Goal: Find specific page/section: Find specific page/section

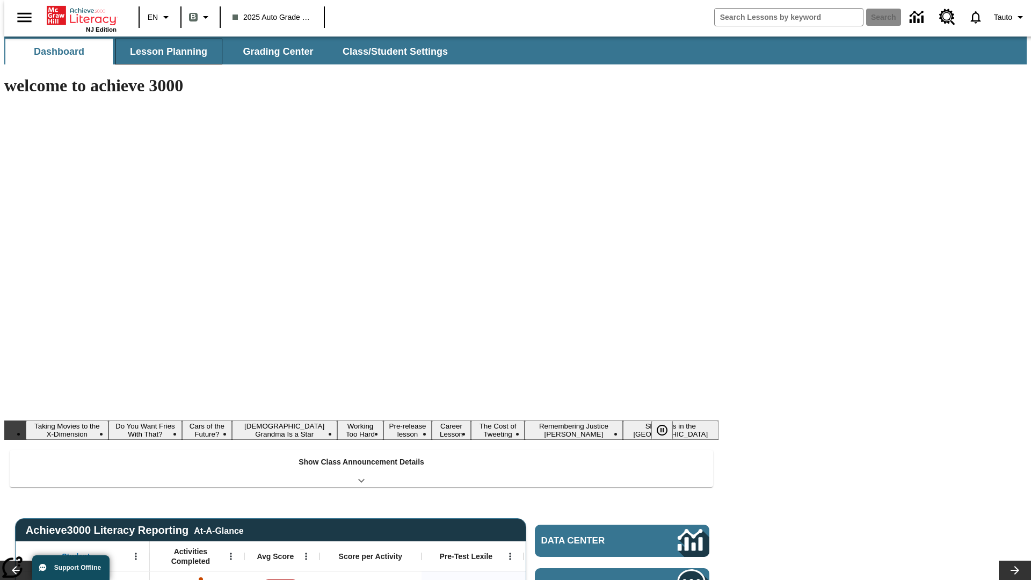
click at [164, 52] on button "Lesson Planning" at bounding box center [168, 52] width 107 height 26
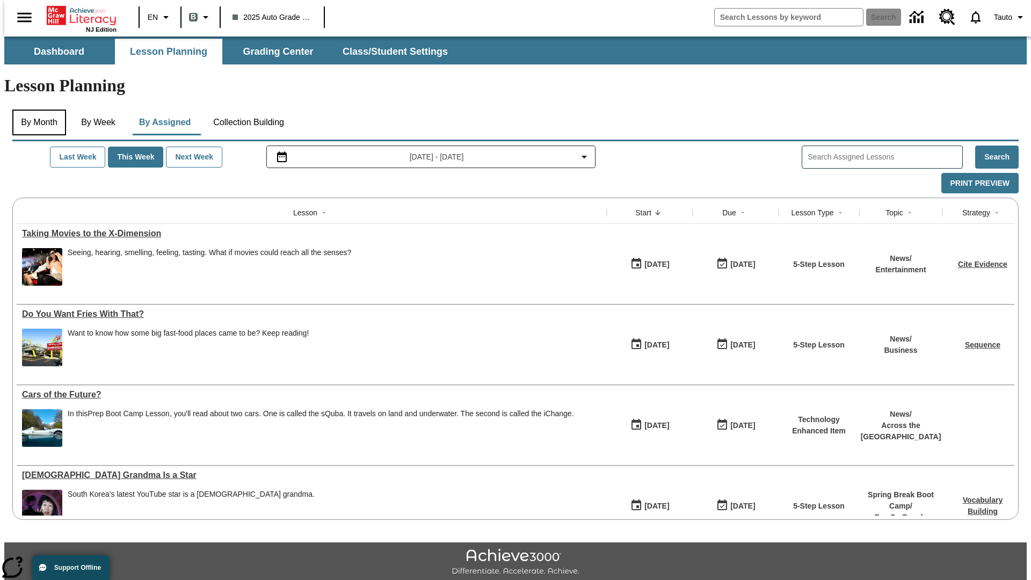
click at [36, 109] on button "By Month" at bounding box center [39, 122] width 54 height 26
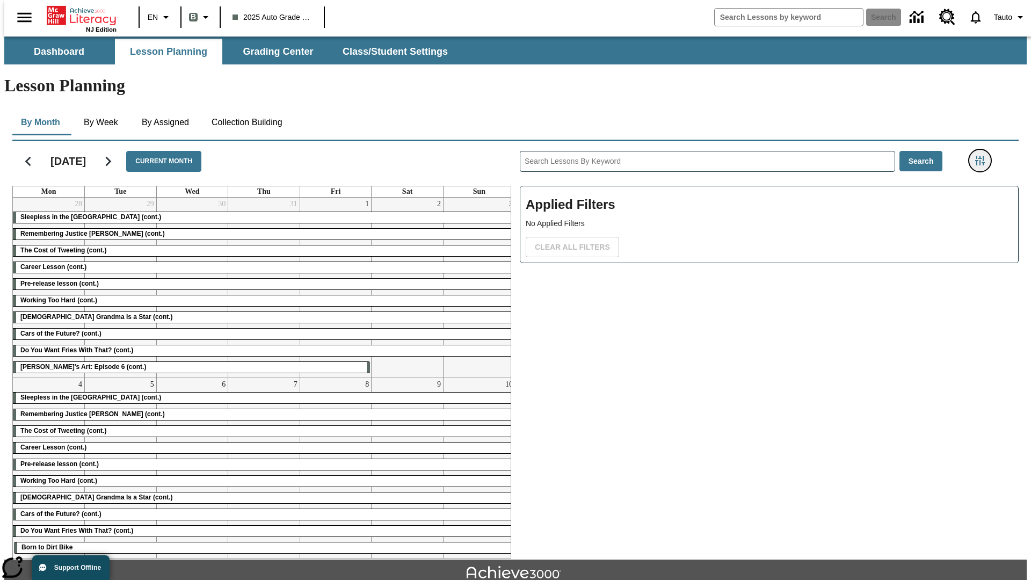
click at [983, 156] on icon "Filters Side menu" at bounding box center [980, 161] width 10 height 10
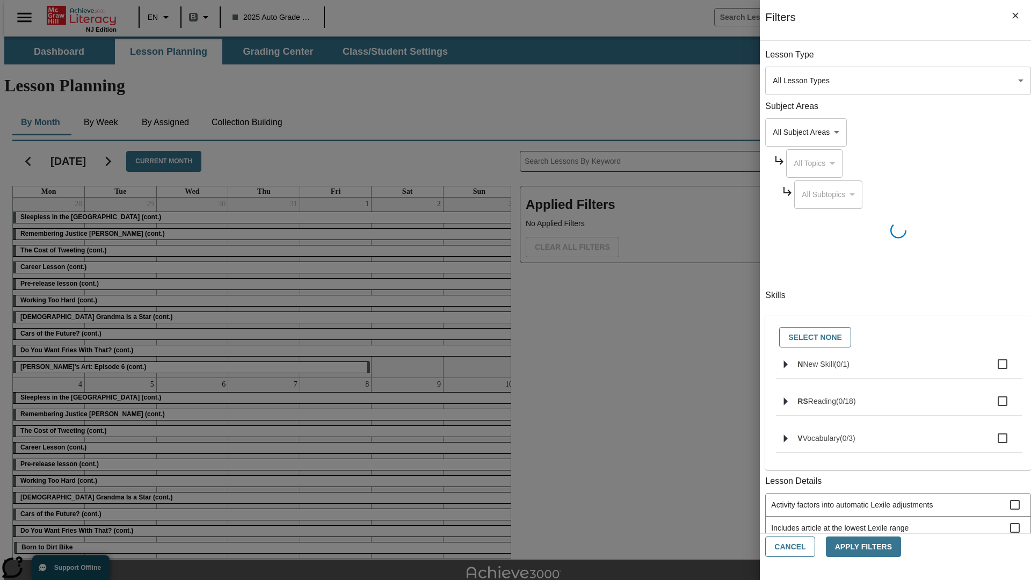
click at [773, 381] on body "Skip to main content NJ Edition EN B 2025 Auto Grade 1 B Search 0 Tauto Dashboa…" at bounding box center [515, 332] width 1022 height 592
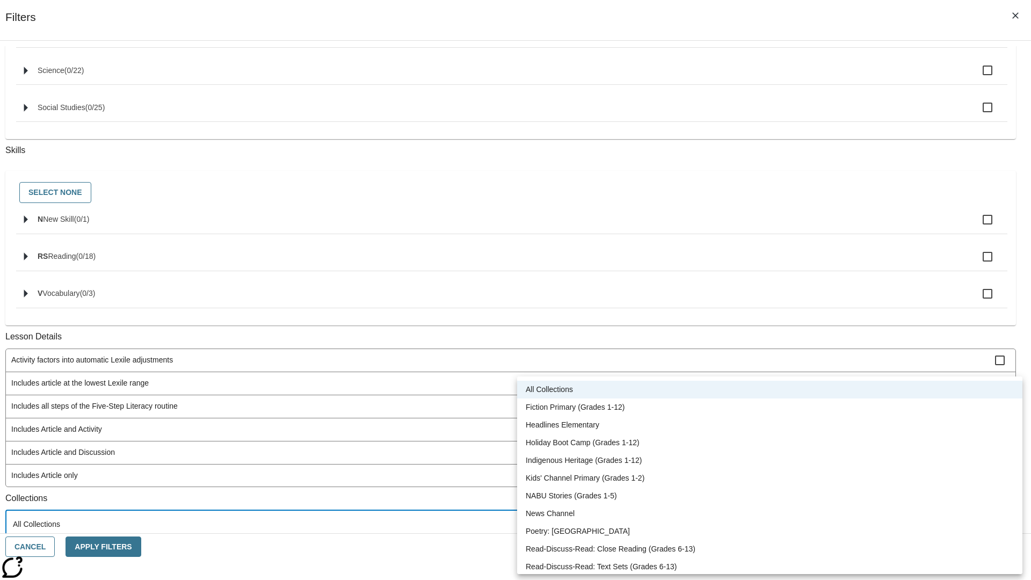
scroll to position [447, 0]
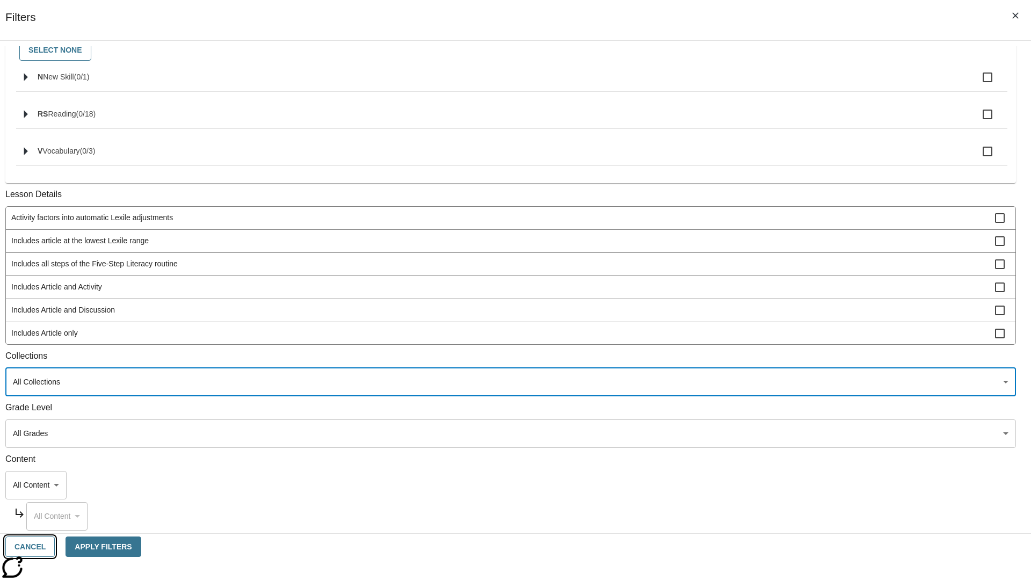
click at [55, 546] on button "Cancel" at bounding box center [29, 546] width 49 height 21
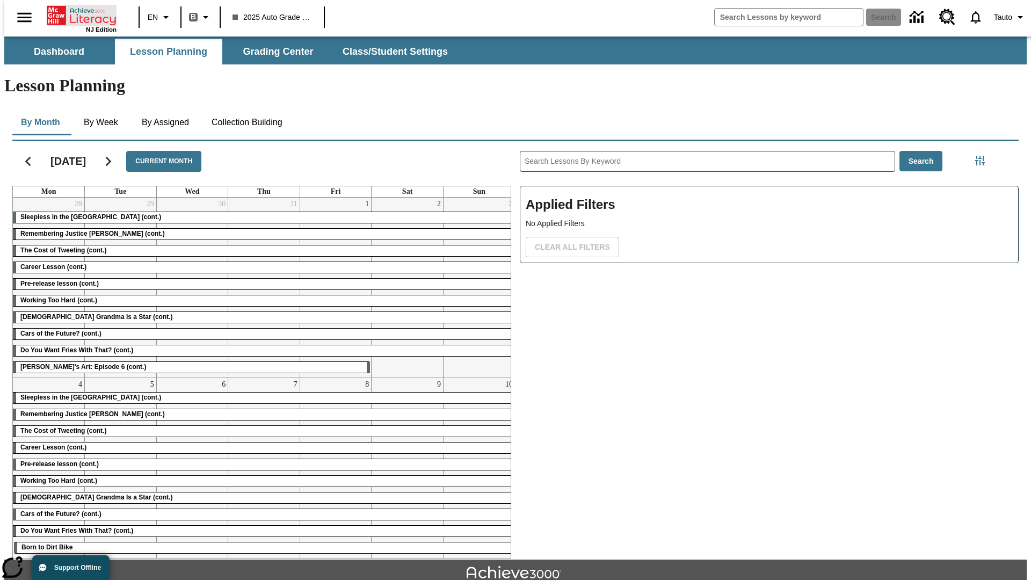
click at [77, 14] on icon "Home" at bounding box center [82, 15] width 71 height 21
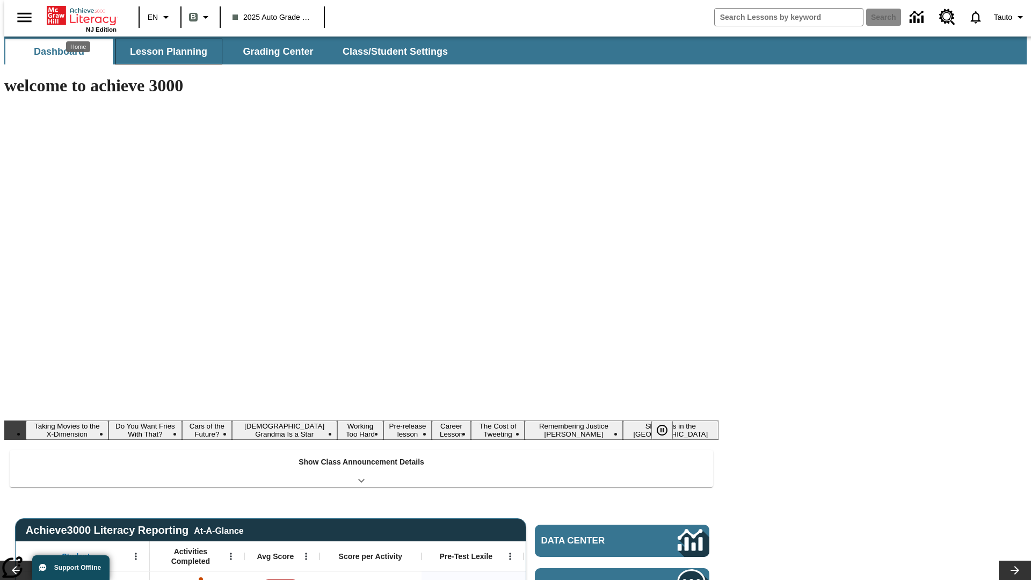
click at [164, 52] on button "Lesson Planning" at bounding box center [168, 52] width 107 height 26
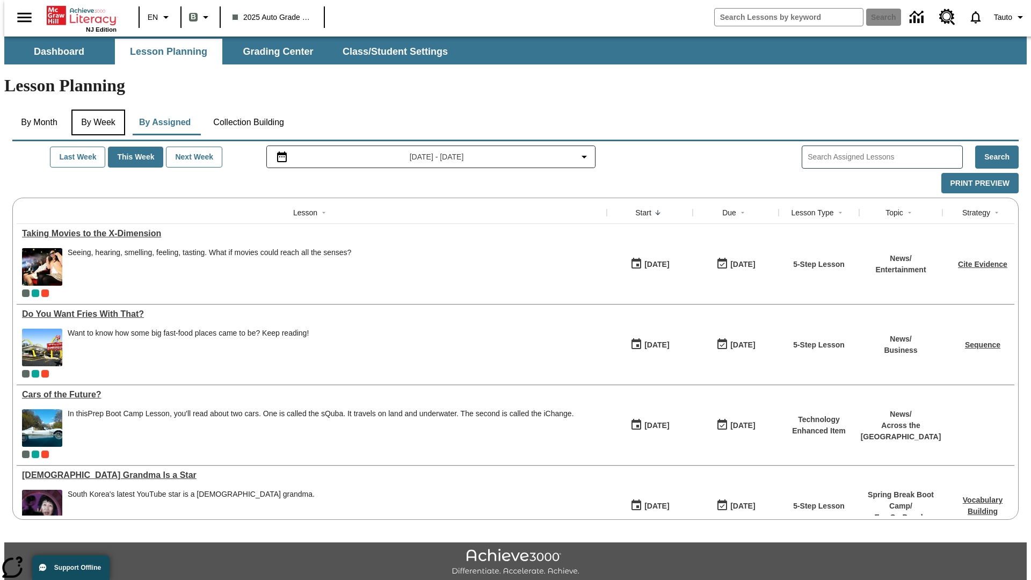
click at [96, 109] on button "By Week" at bounding box center [98, 122] width 54 height 26
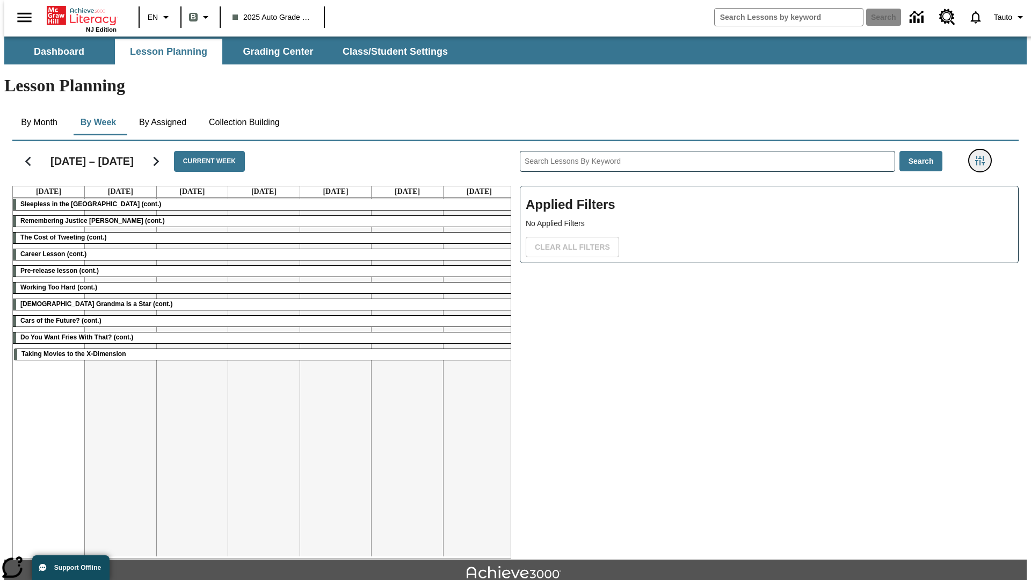
click at [983, 156] on icon "Filters Side menu" at bounding box center [980, 161] width 10 height 10
